Goal: Task Accomplishment & Management: Use online tool/utility

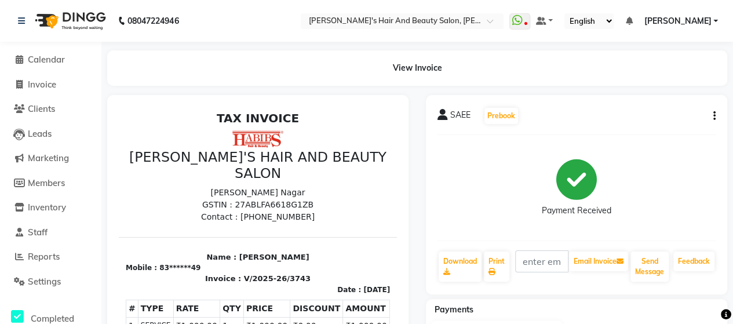
click at [147, 92] on main "View Invoice SAEE Prebook Payment Received Download Print Email Invoice Send Me…" at bounding box center [417, 268] width 632 height 437
click at [197, 86] on main "View Invoice SAEE Prebook Payment Received Download Print Email Invoice Send Me…" at bounding box center [417, 268] width 632 height 437
click at [157, 91] on main "View Invoice SAEE Prebook Payment Received Download Print Email Invoice Send Me…" at bounding box center [417, 268] width 632 height 437
click at [191, 12] on nav "08047224946 Select Location × [PERSON_NAME]'s Hair And Beauty Salon, [PERSON_NA…" at bounding box center [366, 21] width 733 height 42
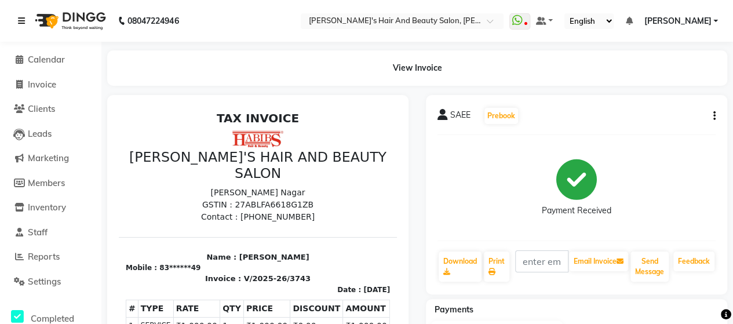
click at [22, 21] on icon at bounding box center [21, 21] width 7 height 8
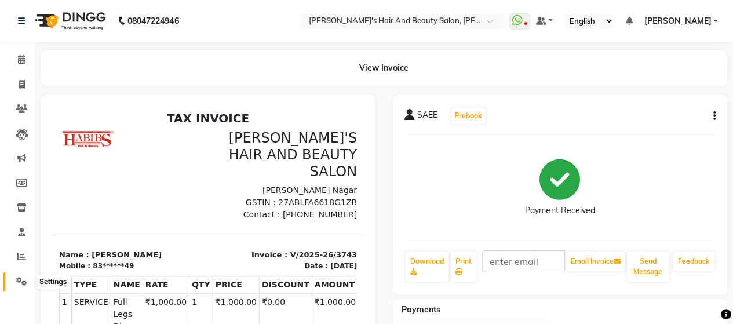
click at [20, 277] on span at bounding box center [22, 281] width 20 height 13
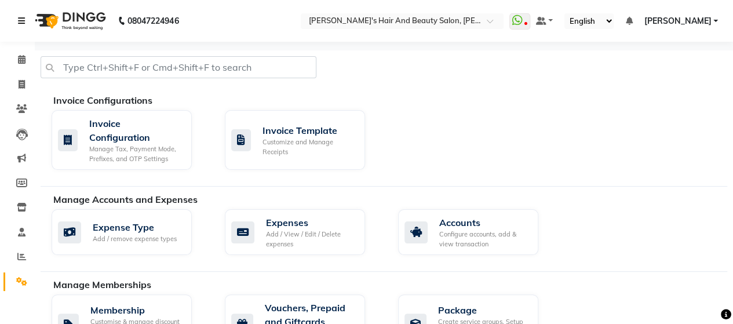
click at [21, 20] on icon at bounding box center [21, 21] width 7 height 8
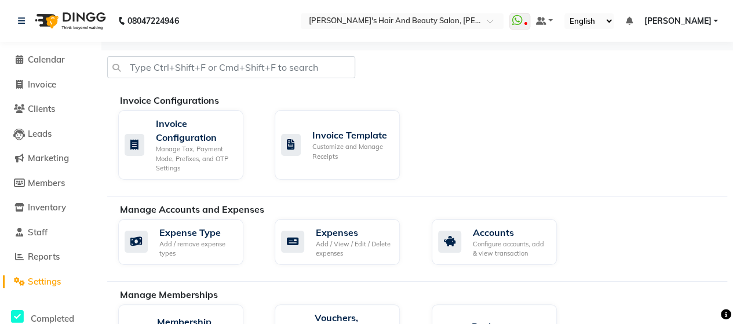
click at [708, 17] on span "[PERSON_NAME]" at bounding box center [677, 21] width 67 height 12
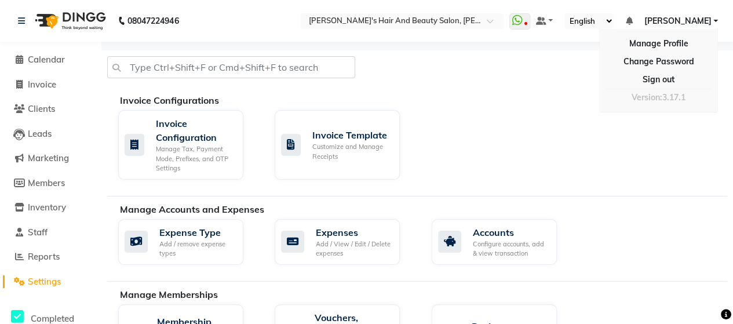
click at [566, 64] on div at bounding box center [418, 71] width 638 height 31
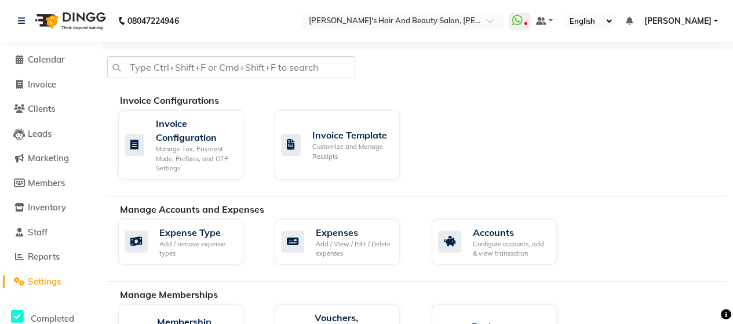
click at [63, 68] on li "Calendar" at bounding box center [50, 60] width 101 height 25
click at [22, 57] on icon at bounding box center [20, 59] width 8 height 9
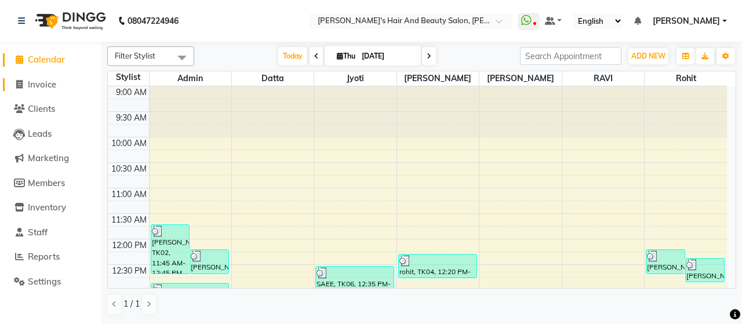
click at [23, 82] on span at bounding box center [18, 84] width 17 height 13
select select "service"
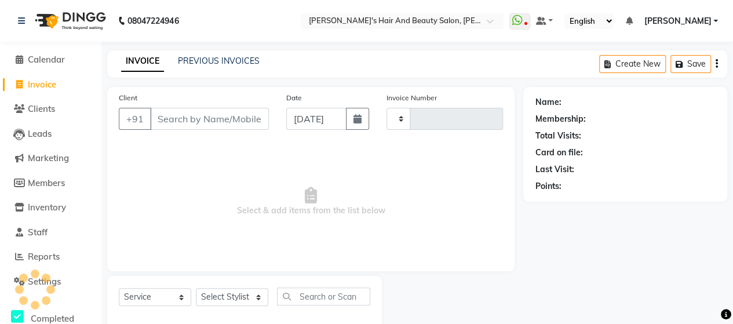
type input "3744"
select select "6429"
click at [187, 62] on link "PREVIOUS INVOICES" at bounding box center [219, 61] width 82 height 10
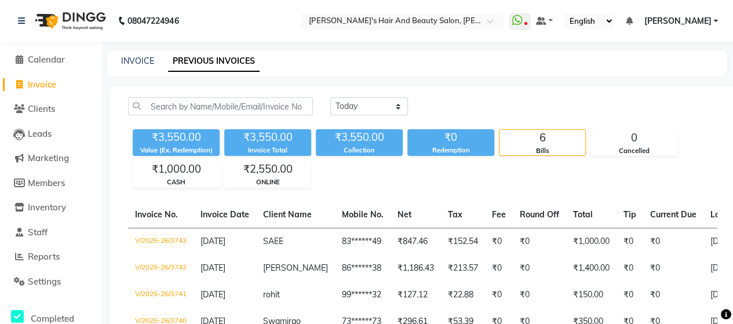
click at [288, 87] on div "[DATE] [DATE] Custom Range ₹3,550.00 Value (Ex. Redemption) ₹3,550.00 Invoice T…" at bounding box center [423, 260] width 627 height 348
